Goal: Navigation & Orientation: Find specific page/section

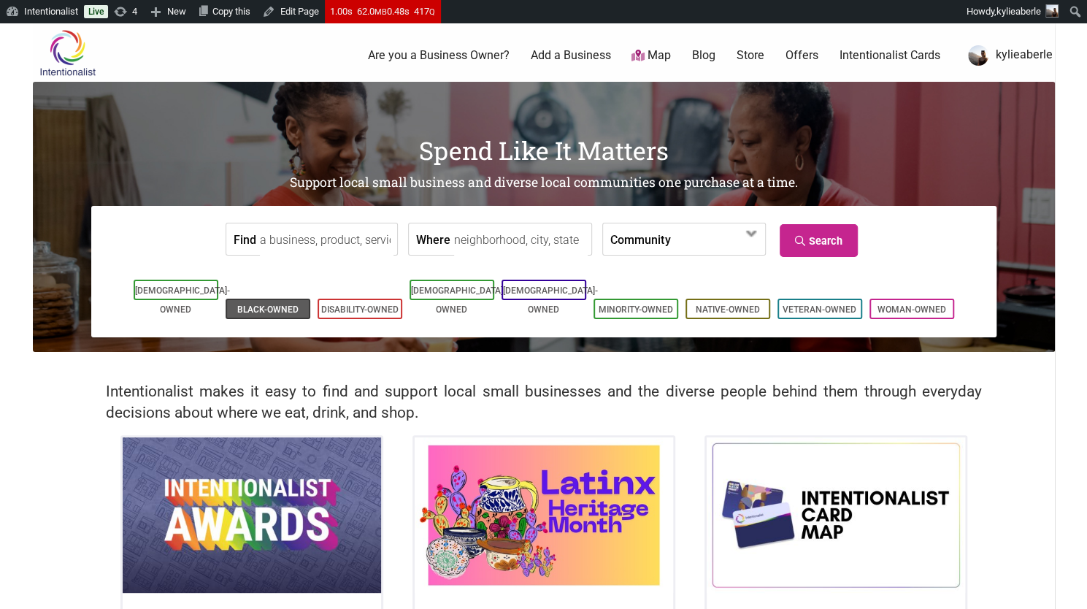
click at [288, 299] on li "Black-Owned" at bounding box center [268, 309] width 85 height 20
click at [266, 304] on link "Black-Owned" at bounding box center [267, 309] width 61 height 10
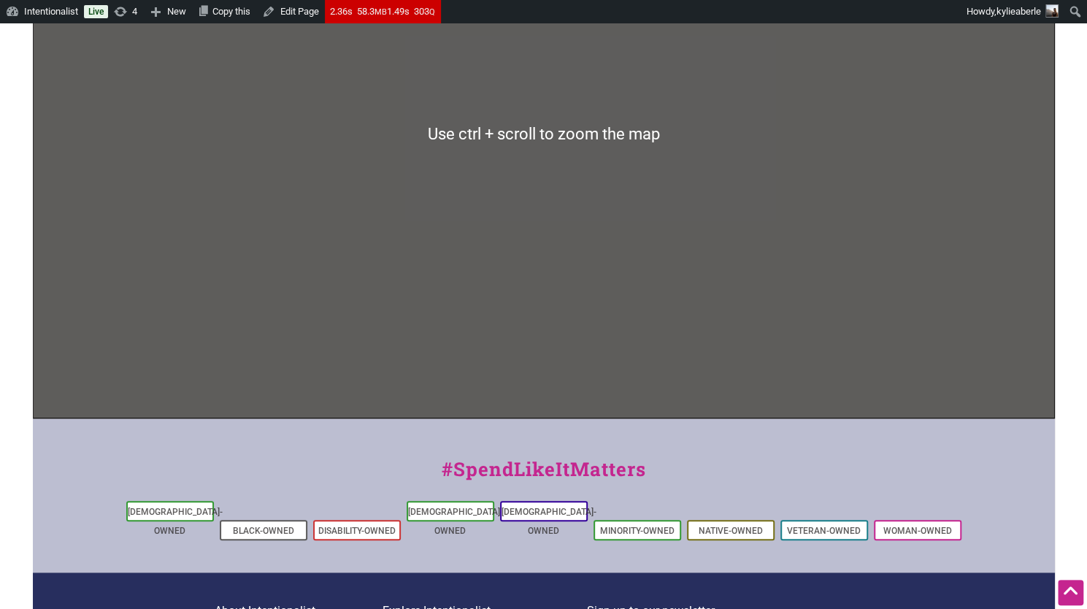
scroll to position [241, 0]
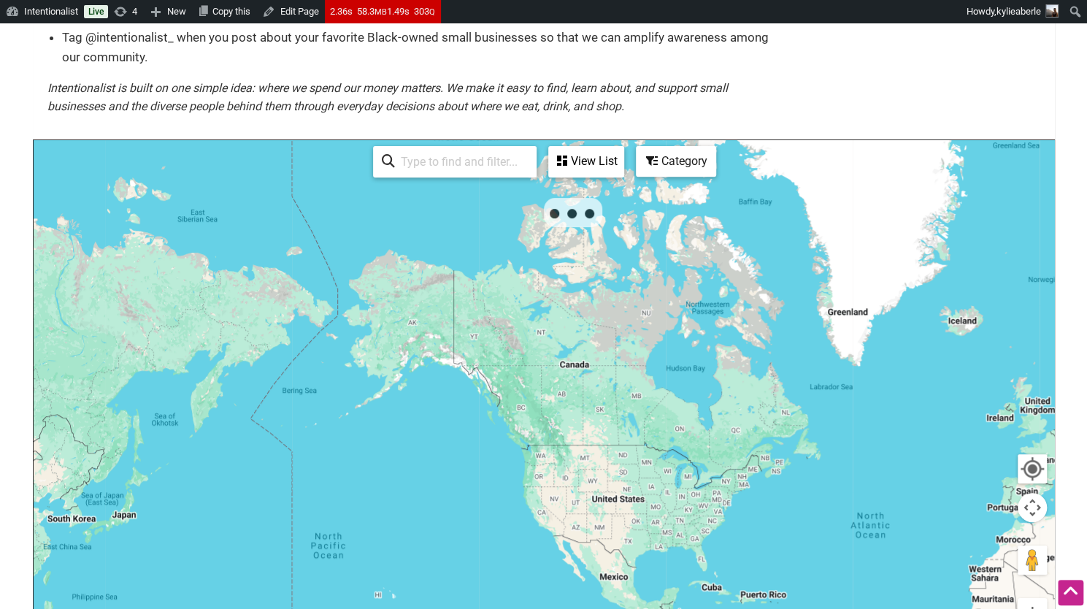
click at [588, 158] on div "View List" at bounding box center [586, 161] width 73 height 28
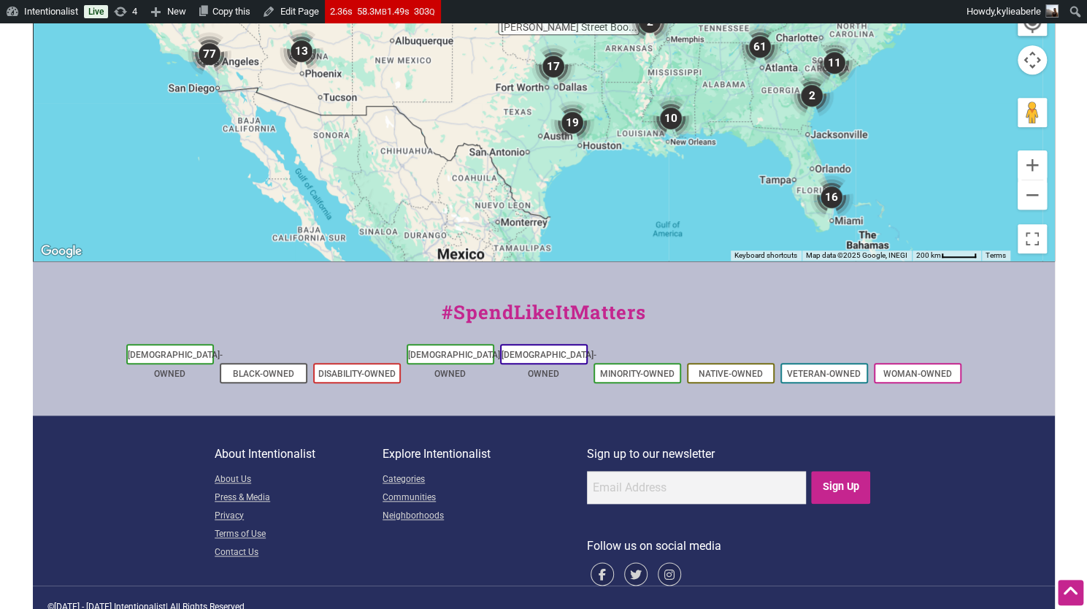
scroll to position [0, 0]
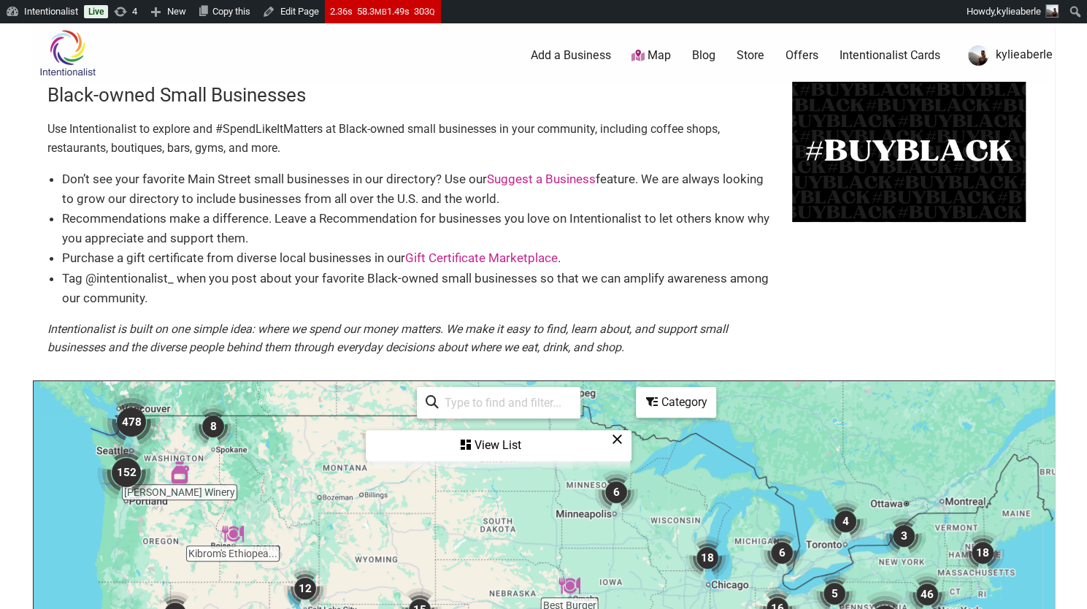
click at [127, 418] on img "478" at bounding box center [131, 422] width 70 height 70
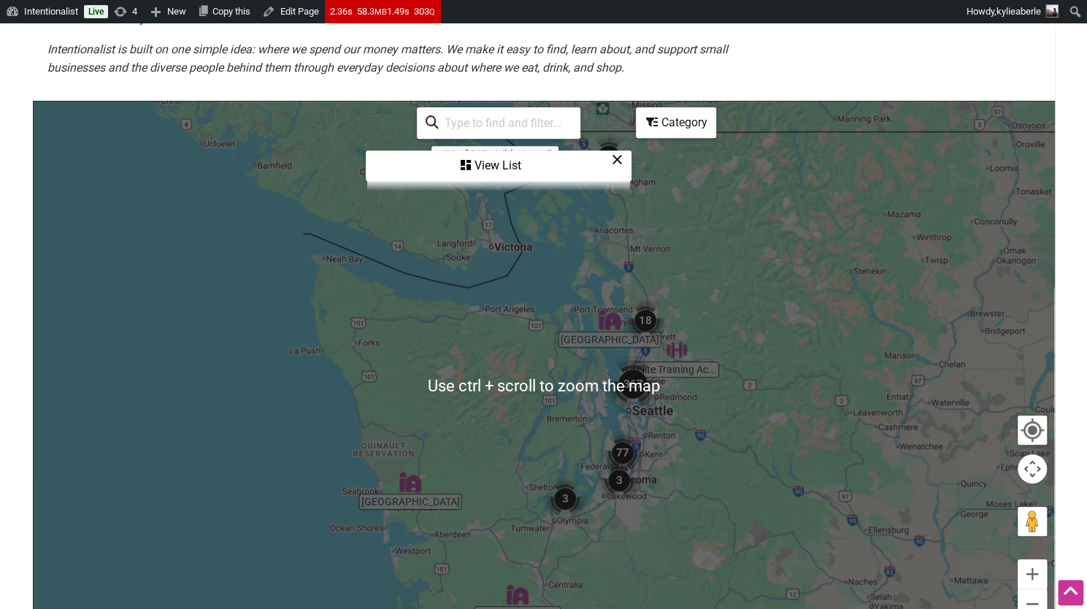
scroll to position [281, 0]
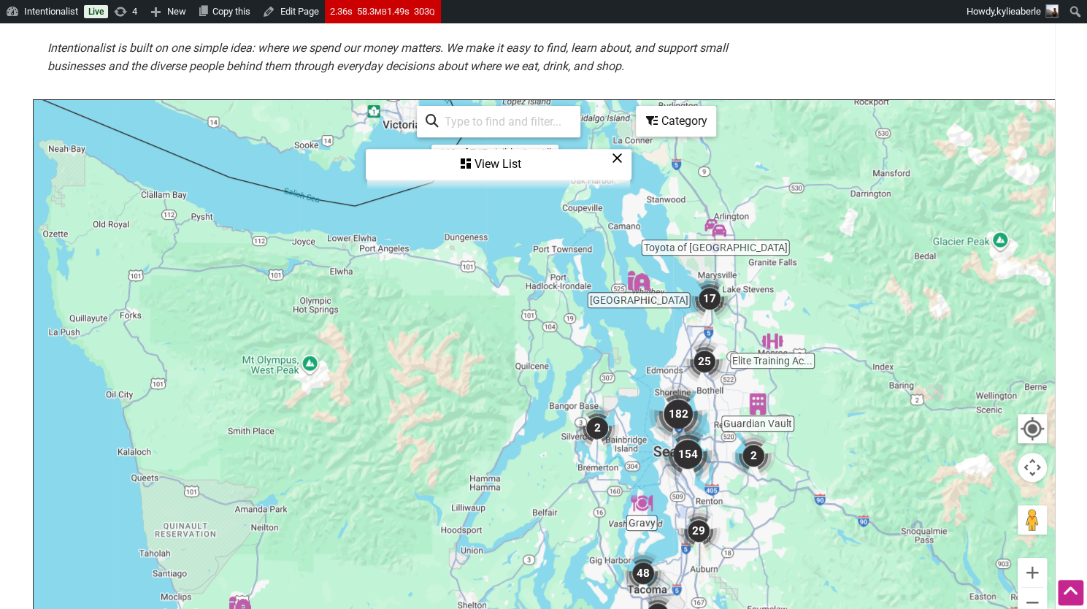
click at [642, 281] on img "Lesedi Farm" at bounding box center [639, 281] width 34 height 34
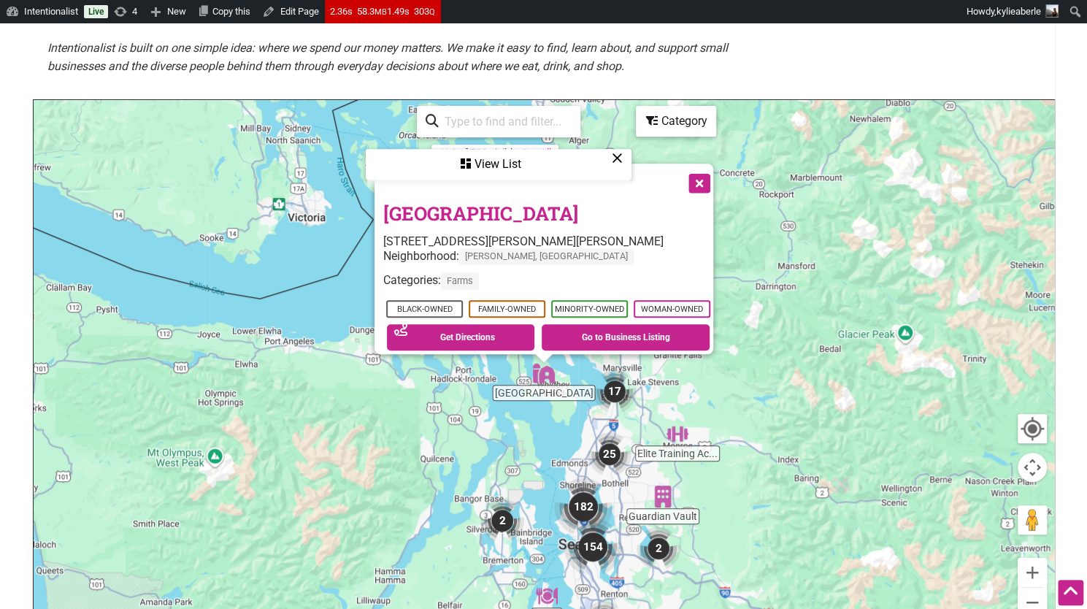
click at [422, 202] on link "Lesedi Farm" at bounding box center [480, 213] width 195 height 25
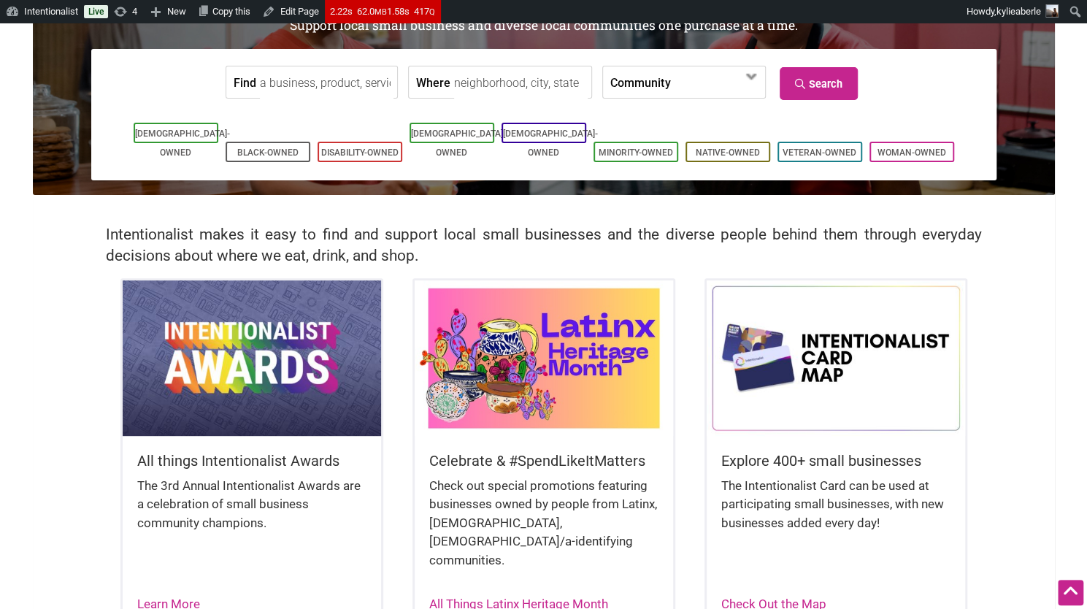
scroll to position [157, 0]
